Goal: Task Accomplishment & Management: Manage account settings

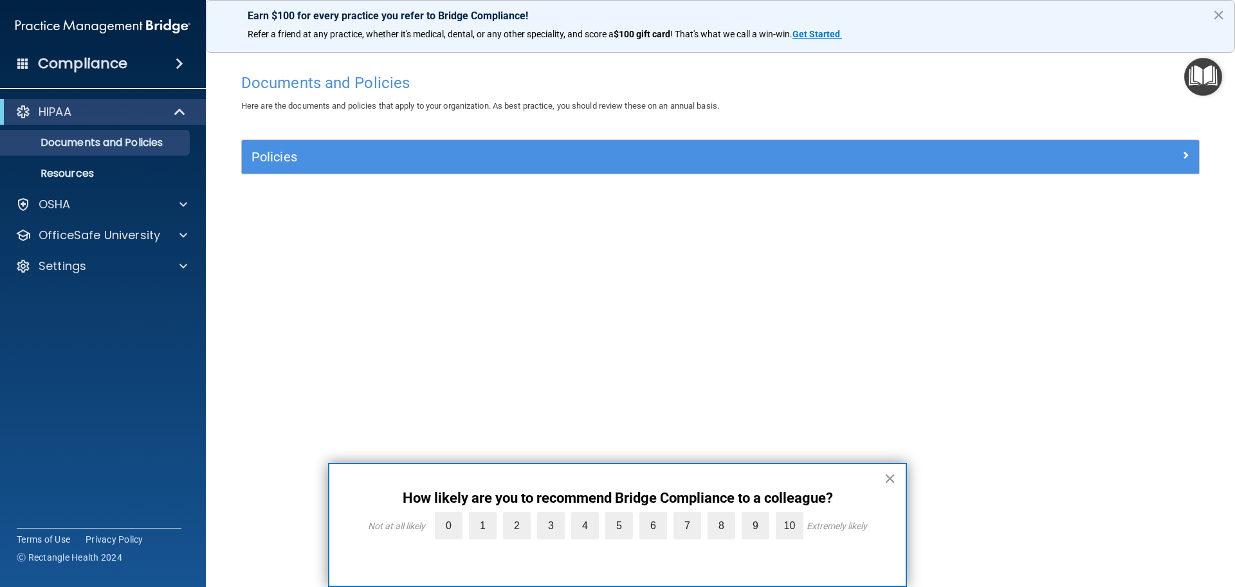
click at [886, 475] on button "×" at bounding box center [890, 478] width 12 height 21
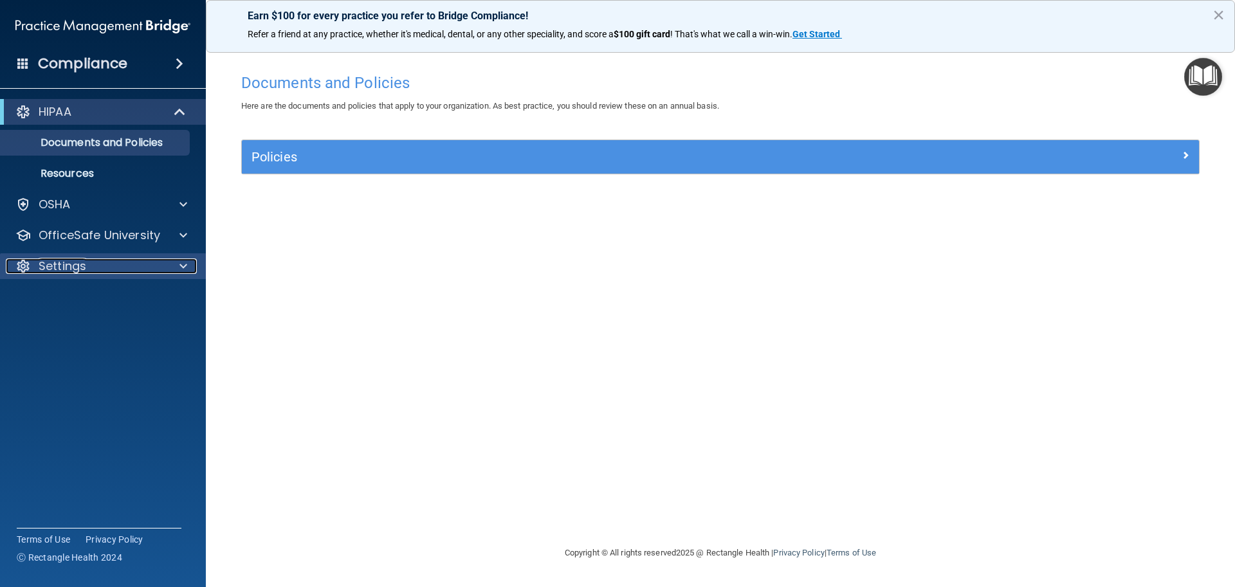
click at [181, 263] on span at bounding box center [183, 266] width 8 height 15
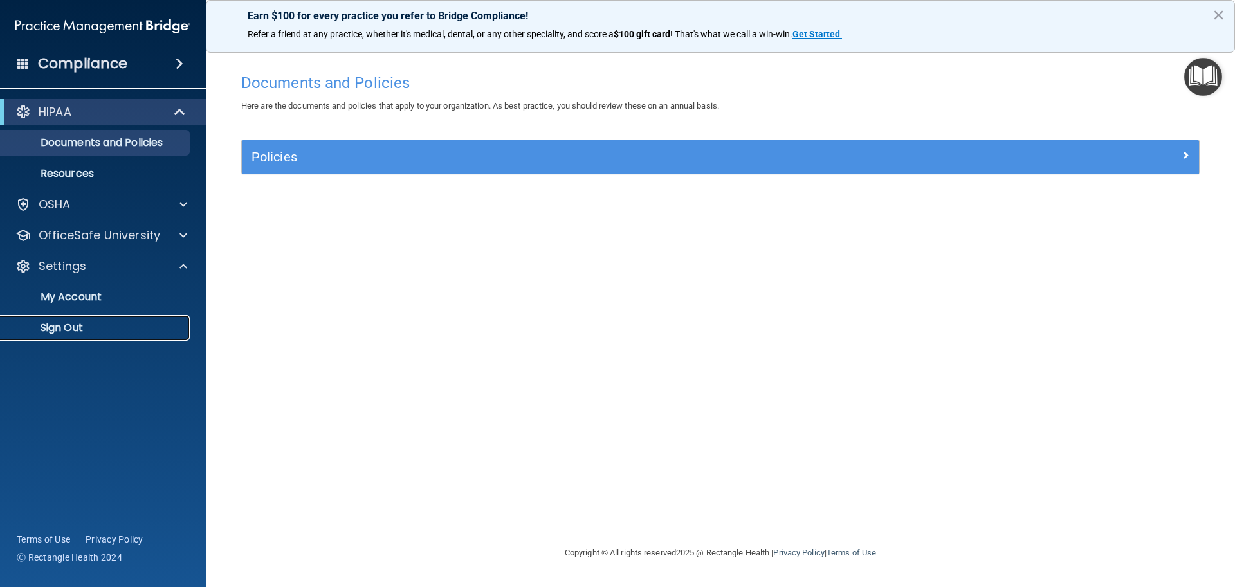
click at [72, 331] on p "Sign Out" at bounding box center [96, 328] width 176 height 13
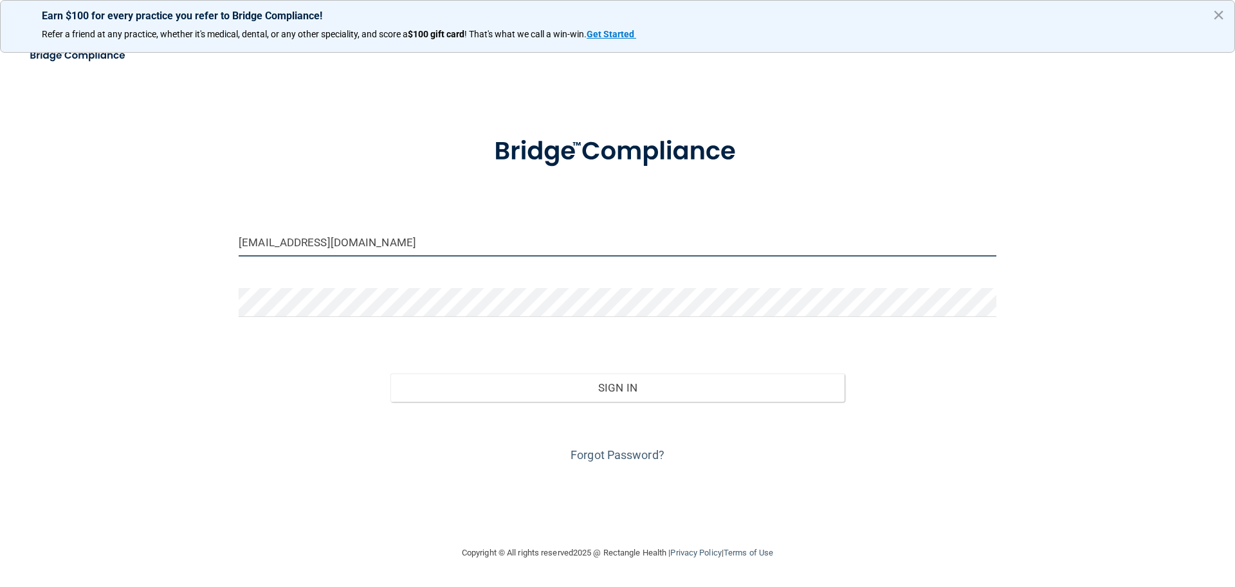
click at [390, 245] on input "[EMAIL_ADDRESS][DOMAIN_NAME]" at bounding box center [618, 242] width 758 height 29
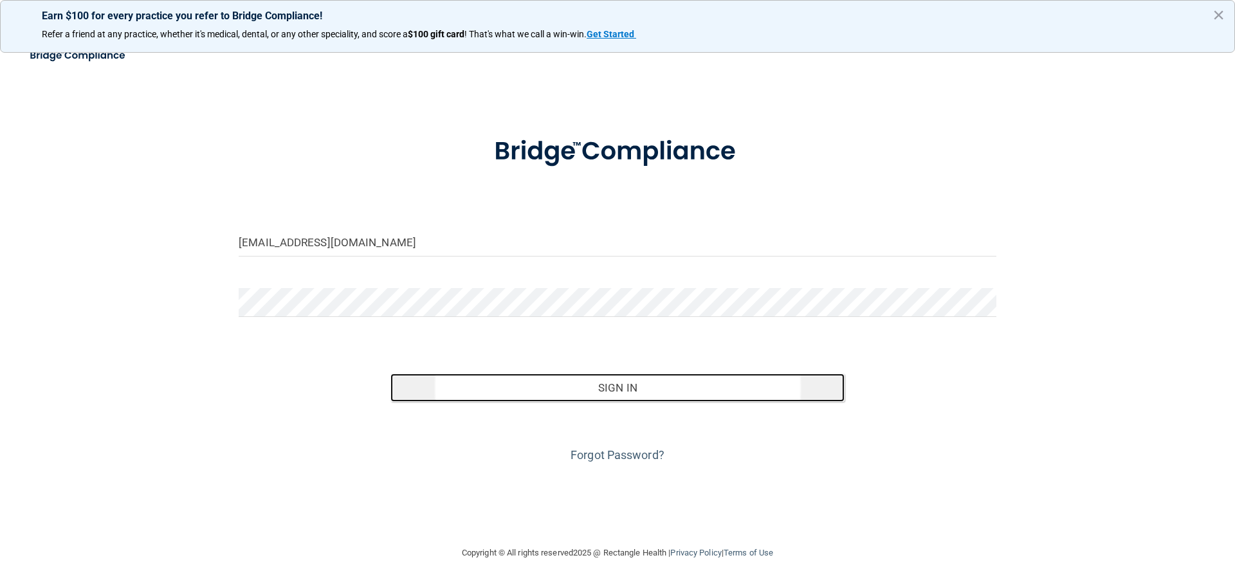
click at [580, 388] on button "Sign In" at bounding box center [617, 388] width 455 height 28
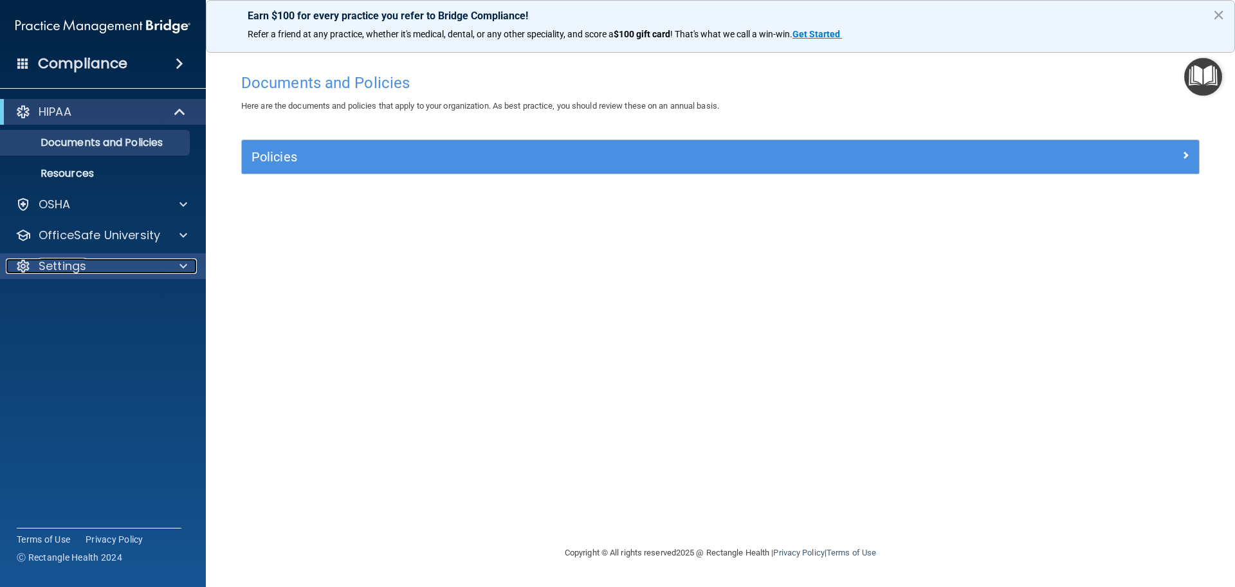
click at [183, 262] on span at bounding box center [183, 266] width 8 height 15
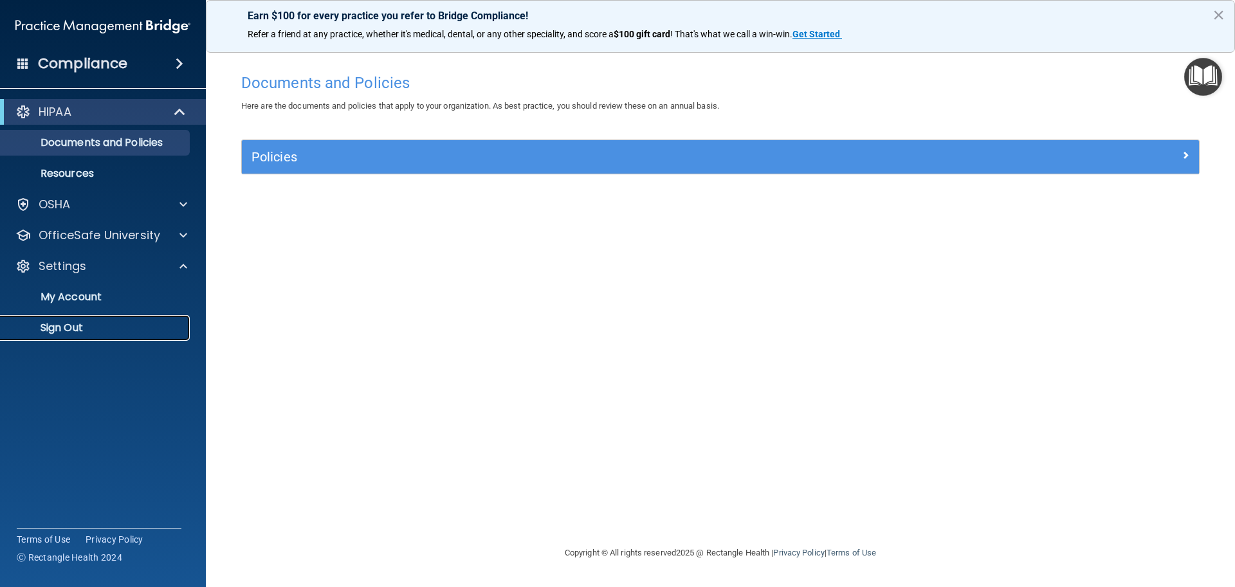
click at [69, 323] on p "Sign Out" at bounding box center [96, 328] width 176 height 13
